Goal: Navigation & Orientation: Find specific page/section

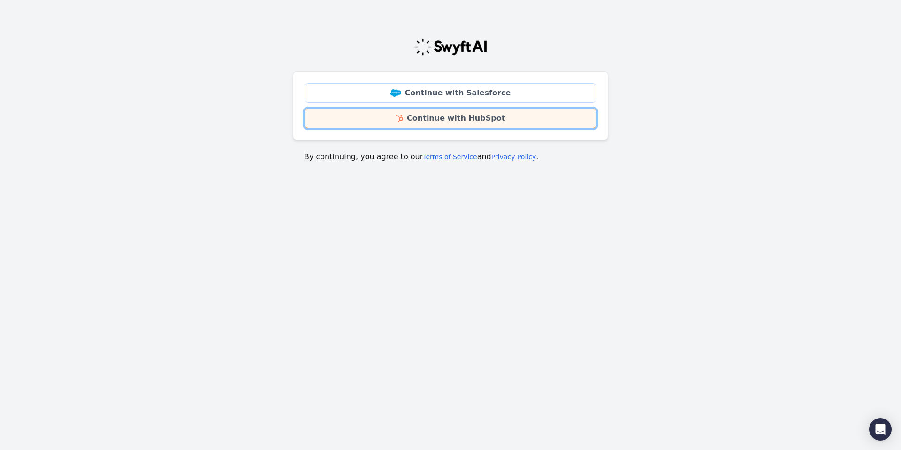
click at [492, 123] on link "Continue with HubSpot" at bounding box center [451, 118] width 292 height 20
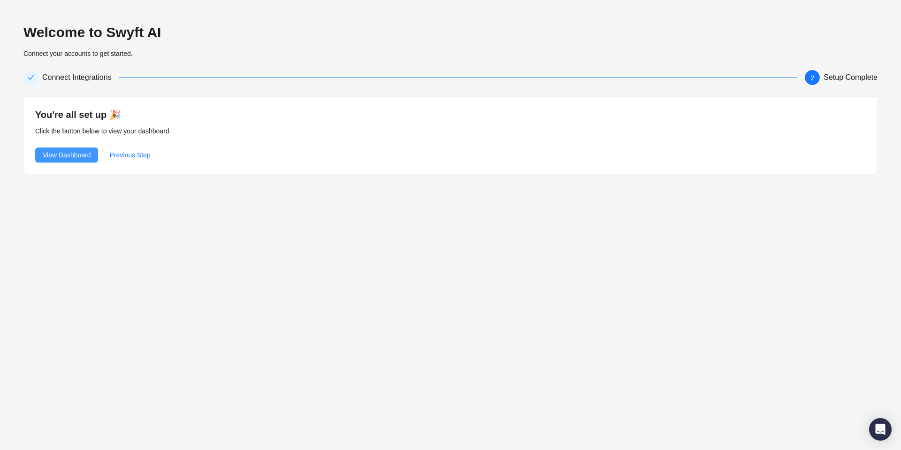
click at [67, 152] on span "View Dashboard" at bounding box center [67, 155] width 48 height 10
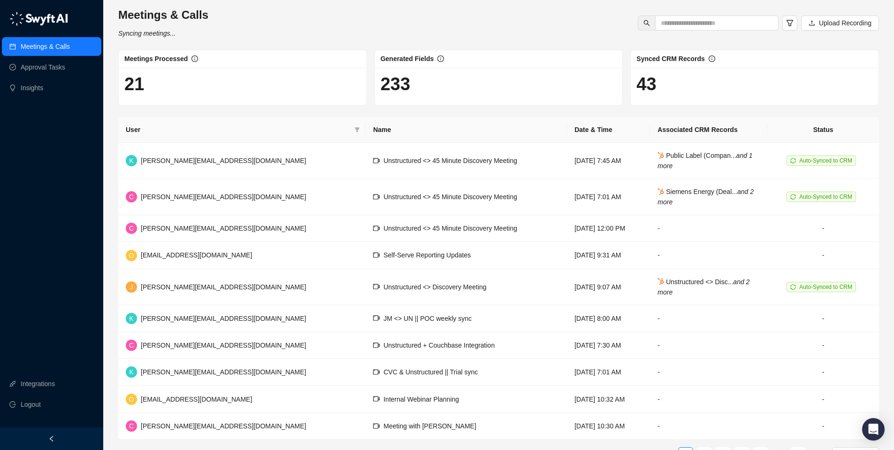
click at [368, 100] on div "Meetings Processed 21" at bounding box center [243, 78] width 256 height 56
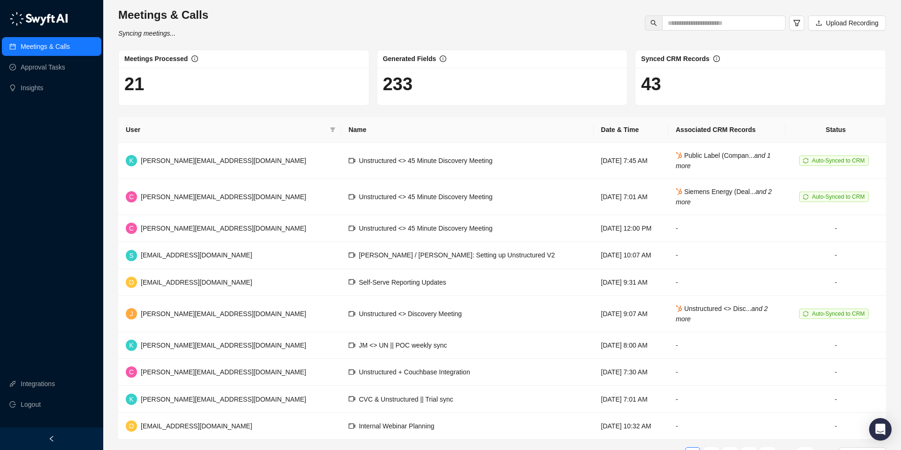
click at [327, 35] on div "Meetings & Calls Syncing meetings... Upload Recording" at bounding box center [501, 23] width 773 height 31
